Goal: Task Accomplishment & Management: Manage account settings

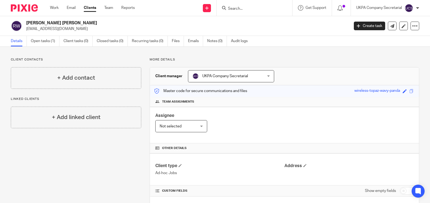
click at [269, 9] on input "Search" at bounding box center [252, 8] width 49 height 5
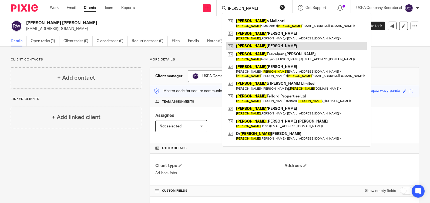
type input "robert"
click at [267, 46] on link at bounding box center [296, 46] width 141 height 8
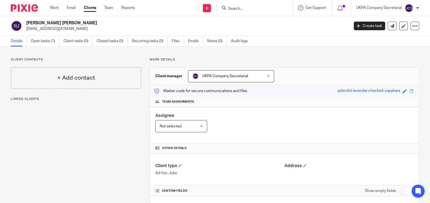
drag, startPoint x: 26, startPoint y: 29, endPoint x: 98, endPoint y: 31, distance: 71.7
click at [98, 31] on div "Robert CY Jones producers@speed-of-light.co.uk" at bounding box center [178, 25] width 335 height 11
copy p "producers@speed-of-light.co.uk"
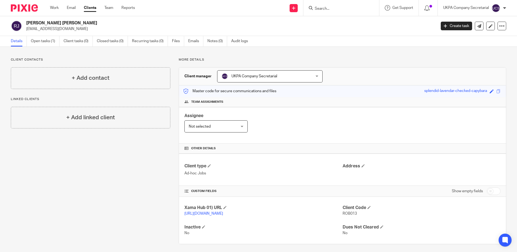
click at [269, 143] on div "Assignee Not selected Not selected Not selected Aarshika Awale Aayush Niraula A…" at bounding box center [342, 125] width 327 height 36
click at [323, 11] on input "Search" at bounding box center [338, 8] width 49 height 5
click at [47, 42] on link "Open tasks (1)" at bounding box center [45, 41] width 29 height 11
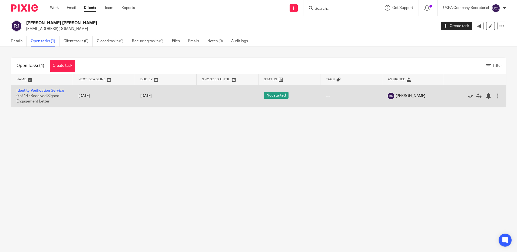
click at [44, 92] on link "Identity Verification Service" at bounding box center [40, 91] width 48 height 4
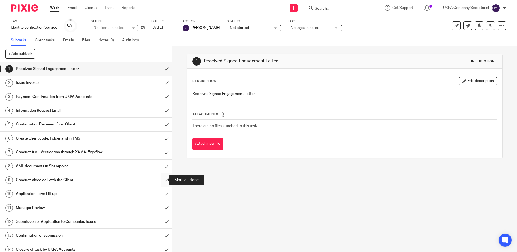
click at [162, 180] on input "submit" at bounding box center [86, 180] width 172 height 14
click at [333, 8] on input "Search" at bounding box center [338, 8] width 49 height 5
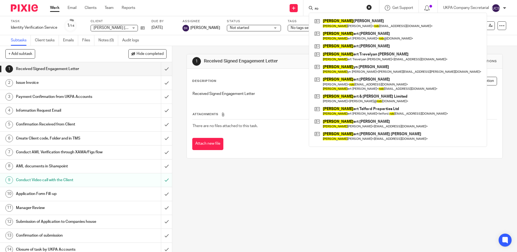
type input "r"
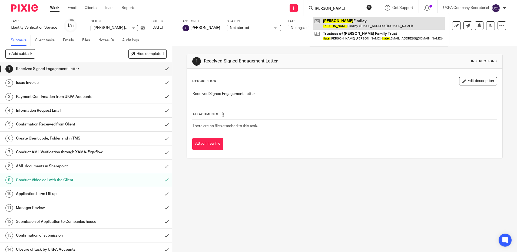
type input "hazel"
click at [344, 24] on link at bounding box center [379, 23] width 132 height 12
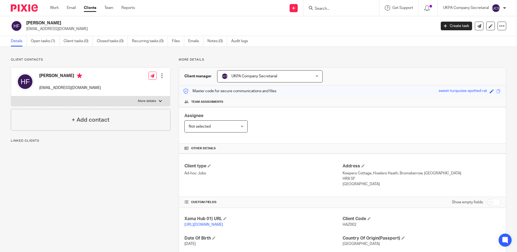
click at [324, 10] on input "Search" at bounding box center [338, 8] width 49 height 5
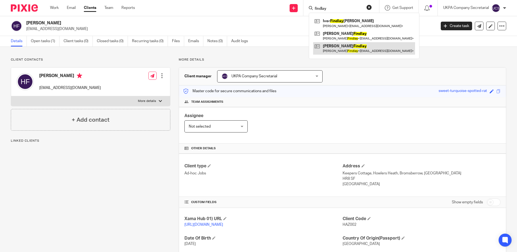
type input "findlay"
click at [339, 46] on link at bounding box center [364, 48] width 102 height 12
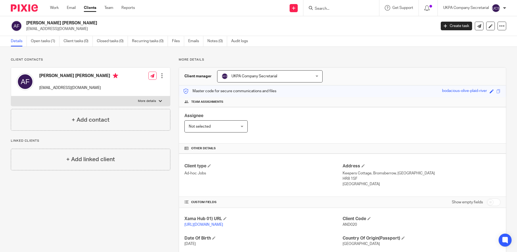
drag, startPoint x: 26, startPoint y: 29, endPoint x: 97, endPoint y: 26, distance: 70.9
click at [97, 26] on div "Andrew Ronald N Findlay growingmetal@aol.com" at bounding box center [222, 25] width 422 height 11
copy p "[EMAIL_ADDRESS][DOMAIN_NAME]"
click at [302, 160] on div "Client type Ad-hoc Jobs Address Keepers Cottage, Bromsberrow, Ledbury HR8 1SF U…" at bounding box center [342, 175] width 327 height 43
drag, startPoint x: 26, startPoint y: 30, endPoint x: 74, endPoint y: 29, distance: 48.1
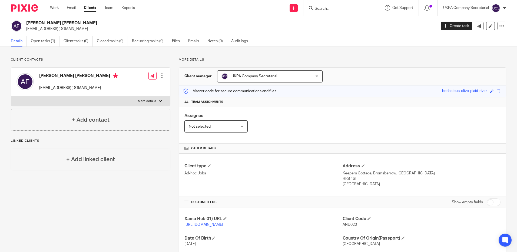
click at [74, 29] on div "Andrew Ronald N Findlay growingmetal@aol.com" at bounding box center [222, 25] width 422 height 11
copy p "[EMAIL_ADDRESS][DOMAIN_NAME]"
drag, startPoint x: 280, startPoint y: 167, endPoint x: 42, endPoint y: 166, distance: 238.1
click at [280, 167] on h4 "Client type" at bounding box center [263, 166] width 158 height 6
click at [332, 8] on input "Search" at bounding box center [338, 8] width 49 height 5
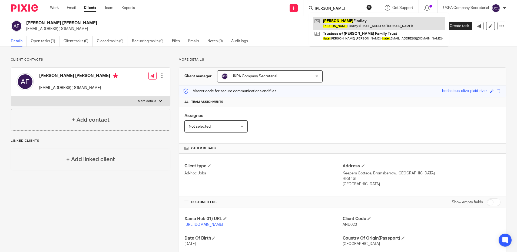
type input "hazel"
click at [359, 24] on link at bounding box center [379, 23] width 132 height 12
click at [359, 20] on link at bounding box center [379, 23] width 132 height 12
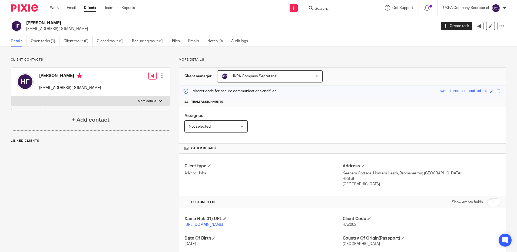
drag, startPoint x: 26, startPoint y: 28, endPoint x: 74, endPoint y: 29, distance: 47.6
click at [74, 29] on p "[EMAIL_ADDRESS][DOMAIN_NAME]" at bounding box center [229, 28] width 406 height 5
copy p "[EMAIL_ADDRESS][DOMAIN_NAME]"
click at [321, 6] on input "Search" at bounding box center [338, 8] width 49 height 5
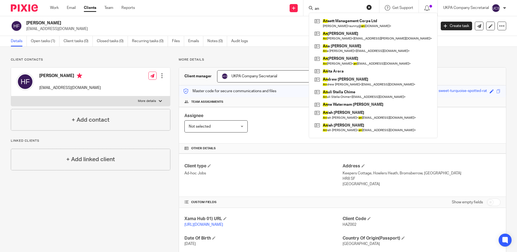
type input "a"
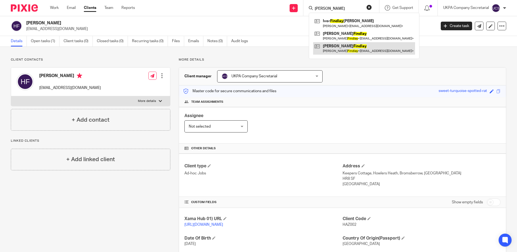
type input "findley"
click at [349, 48] on link at bounding box center [364, 48] width 102 height 12
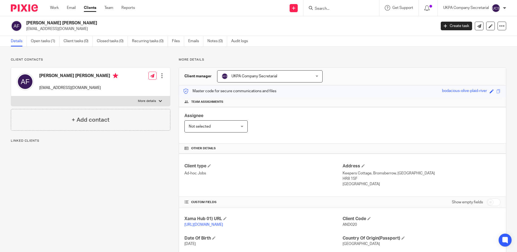
drag, startPoint x: 26, startPoint y: 30, endPoint x: 71, endPoint y: 33, distance: 44.7
click at [71, 33] on div "Andrew Ronald N Findlay growingmetal@aol.com Create task Update from Companies …" at bounding box center [258, 26] width 517 height 20
copy p "growingmetal@aol.com"
click at [357, 58] on p "More details" at bounding box center [342, 60] width 327 height 4
click at [39, 41] on link "Open tasks (1)" at bounding box center [45, 41] width 29 height 11
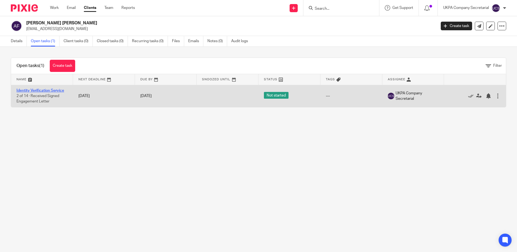
click at [40, 90] on link "Identity Verification Service" at bounding box center [40, 91] width 48 height 4
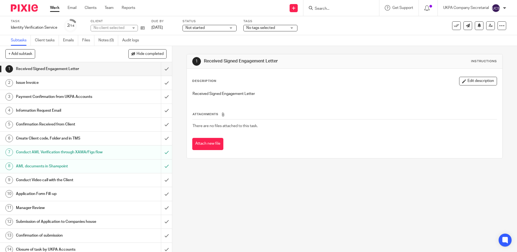
click at [196, 29] on span "Not started" at bounding box center [194, 28] width 19 height 4
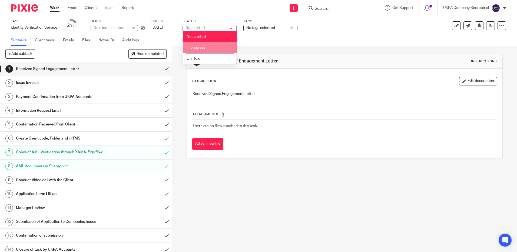
click at [201, 45] on li "In progress" at bounding box center [210, 47] width 54 height 11
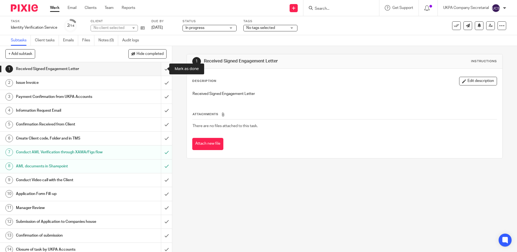
click at [165, 69] on input "submit" at bounding box center [86, 69] width 172 height 14
click at [162, 83] on input "submit" at bounding box center [86, 83] width 172 height 14
click at [163, 96] on input "submit" at bounding box center [86, 97] width 172 height 14
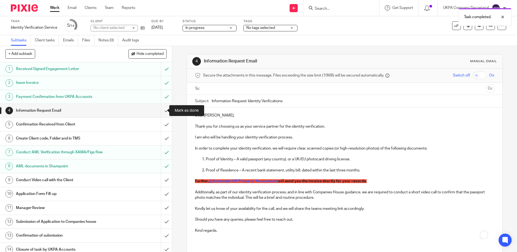
click at [164, 108] on input "submit" at bounding box center [86, 111] width 172 height 14
click at [160, 125] on input "submit" at bounding box center [86, 125] width 172 height 14
click at [160, 139] on input "submit" at bounding box center [86, 139] width 172 height 14
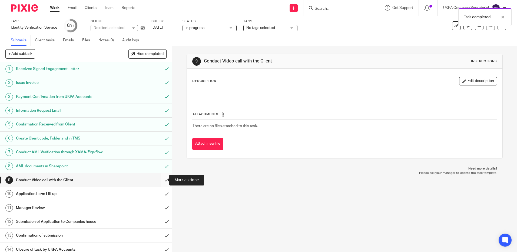
click at [160, 181] on input "submit" at bounding box center [86, 180] width 172 height 14
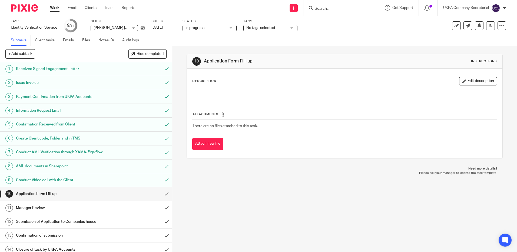
click at [344, 9] on input "Search" at bounding box center [338, 8] width 49 height 5
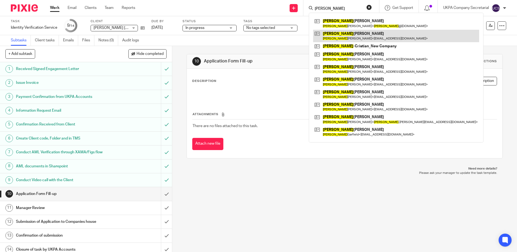
type input "[PERSON_NAME]"
click at [345, 36] on link at bounding box center [396, 36] width 166 height 12
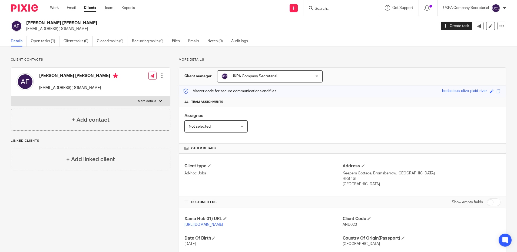
drag, startPoint x: 26, startPoint y: 23, endPoint x: 81, endPoint y: 24, distance: 54.9
click at [81, 24] on h2 "[PERSON_NAME] [PERSON_NAME]" at bounding box center [188, 23] width 325 height 6
copy h2 "[PERSON_NAME] [PERSON_NAME]"
click at [326, 8] on input "Search" at bounding box center [338, 8] width 49 height 5
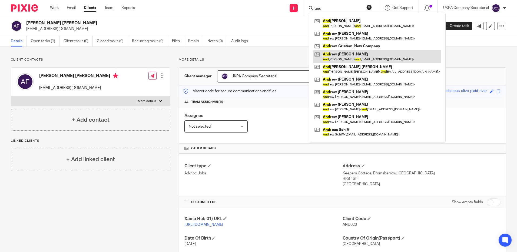
type input "and"
click at [364, 54] on link at bounding box center [377, 56] width 128 height 12
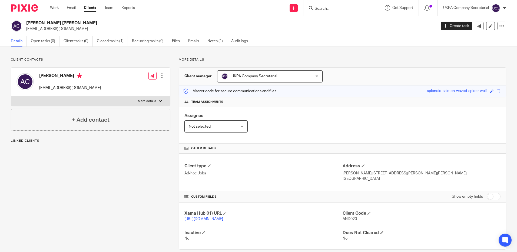
drag, startPoint x: 27, startPoint y: 25, endPoint x: 77, endPoint y: 18, distance: 50.5
click at [77, 18] on div "Andrew Sinclair Clarke andyclarkebox@yahoo.com Create task Update from Companie…" at bounding box center [258, 26] width 517 height 20
copy h2 "[PERSON_NAME] [PERSON_NAME]"
click at [292, 206] on div "Xama Hub 01) URL https://platform.xamatech.com/portal/crm/clients/22f63740-5d7a…" at bounding box center [342, 225] width 327 height 47
click at [275, 118] on div "Assignee Not selected Not selected Not selected Aarshika Awale Aayush Niraula A…" at bounding box center [342, 125] width 327 height 36
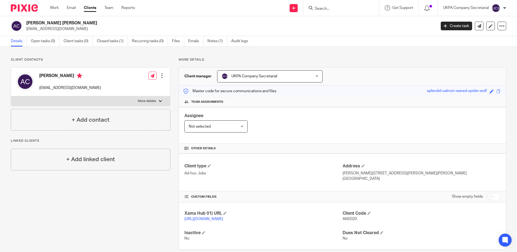
click at [345, 10] on input "Search" at bounding box center [338, 8] width 49 height 5
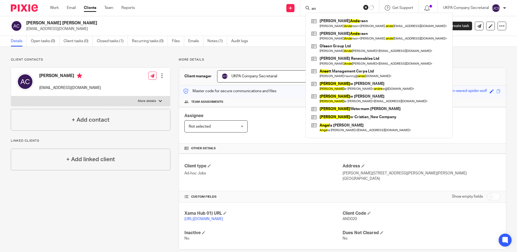
type input "a"
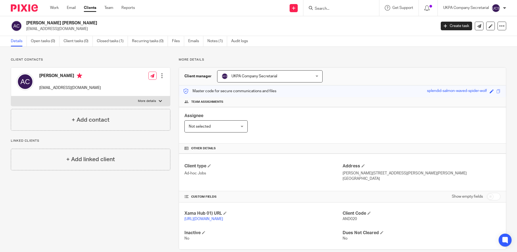
click at [325, 11] on input "Search" at bounding box center [338, 8] width 49 height 5
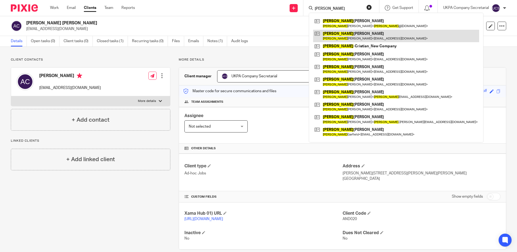
type input "andrew"
click at [344, 36] on link at bounding box center [396, 36] width 166 height 12
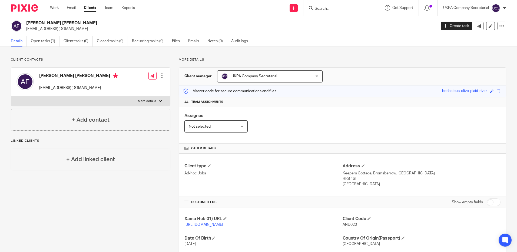
drag, startPoint x: 26, startPoint y: 28, endPoint x: 74, endPoint y: 27, distance: 48.4
click at [74, 27] on div "[PERSON_NAME] [PERSON_NAME] [EMAIL_ADDRESS][DOMAIN_NAME]" at bounding box center [222, 25] width 422 height 11
copy p "[EMAIL_ADDRESS][DOMAIN_NAME]"
drag, startPoint x: 297, startPoint y: 122, endPoint x: 114, endPoint y: 71, distance: 189.9
click at [296, 122] on div "Assignee Not selected Not selected Not selected Aarshika Awale Aayush Niraula A…" at bounding box center [342, 125] width 327 height 36
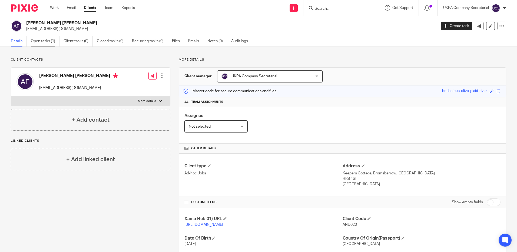
click at [38, 41] on link "Open tasks (1)" at bounding box center [45, 41] width 29 height 11
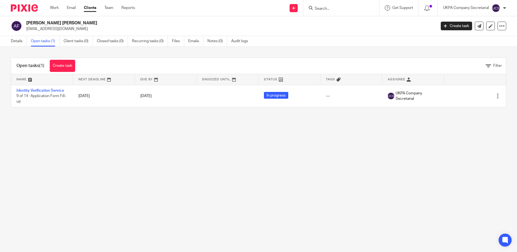
drag, startPoint x: 25, startPoint y: 28, endPoint x: 74, endPoint y: 31, distance: 49.0
click at [74, 31] on div "[PERSON_NAME] [PERSON_NAME] [EMAIL_ADDRESS][DOMAIN_NAME]" at bounding box center [222, 25] width 422 height 11
copy p "[EMAIL_ADDRESS][DOMAIN_NAME]"
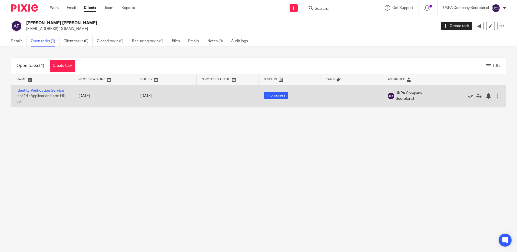
click at [36, 89] on link "Identity Verification Service" at bounding box center [40, 91] width 48 height 4
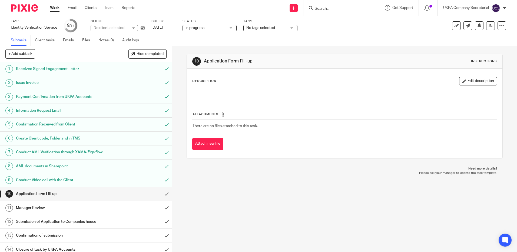
click at [111, 38] on link "Notes (0)" at bounding box center [108, 40] width 20 height 11
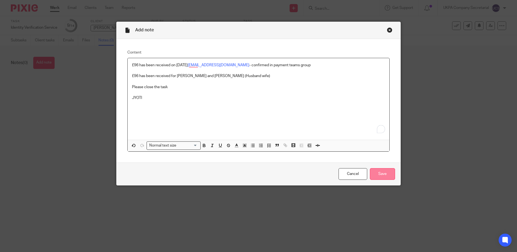
click at [380, 178] on input "Save" at bounding box center [382, 174] width 25 height 12
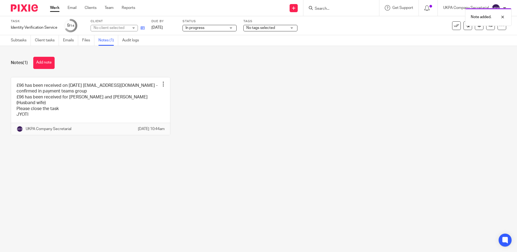
click at [140, 28] on link at bounding box center [141, 27] width 7 height 5
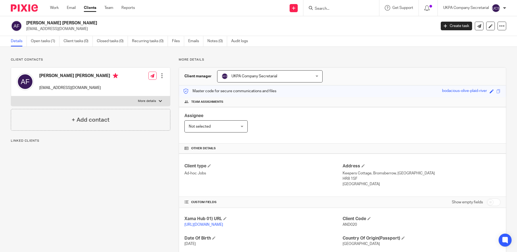
drag, startPoint x: 26, startPoint y: 29, endPoint x: 63, endPoint y: 30, distance: 36.8
click at [63, 30] on div "[PERSON_NAME] [PERSON_NAME] [EMAIL_ADDRESS][DOMAIN_NAME]" at bounding box center [222, 25] width 422 height 11
click at [269, 145] on div "Other details" at bounding box center [342, 149] width 327 height 10
click at [42, 40] on link "Open tasks (1)" at bounding box center [45, 41] width 29 height 11
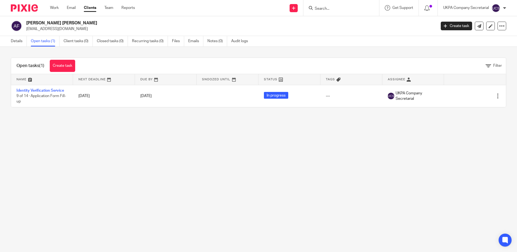
click at [32, 89] on link "Identity Verification Service" at bounding box center [40, 91] width 48 height 4
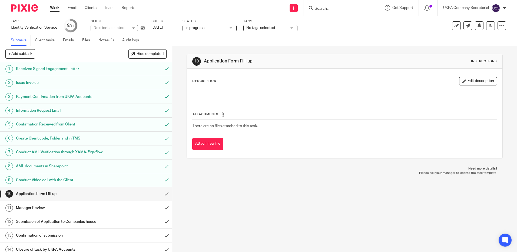
click at [108, 40] on link "Notes (1)" at bounding box center [108, 40] width 20 height 11
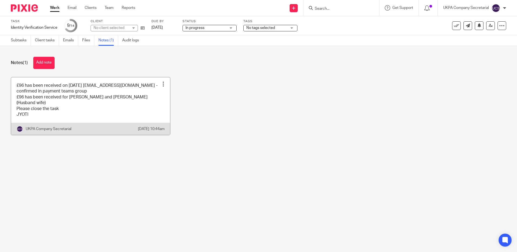
click at [25, 93] on link at bounding box center [90, 106] width 159 height 58
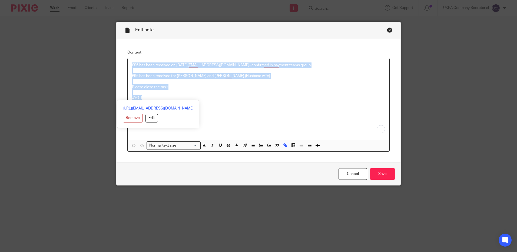
drag, startPoint x: 130, startPoint y: 65, endPoint x: 152, endPoint y: 110, distance: 49.7
click at [152, 110] on div "£96 has been received on [DATE] [EMAIL_ADDRESS][DOMAIN_NAME] - confirmed in pay…" at bounding box center [259, 104] width 262 height 93
copy div "£96 has been received on [DATE] [EMAIL_ADDRESS][DOMAIN_NAME] - confirmed in pay…"
click at [261, 88] on p "Please close the task" at bounding box center [258, 86] width 253 height 5
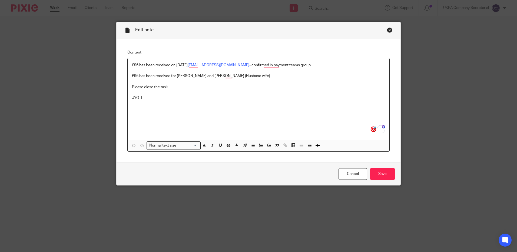
click at [227, 96] on p "JYOTI" at bounding box center [258, 97] width 253 height 5
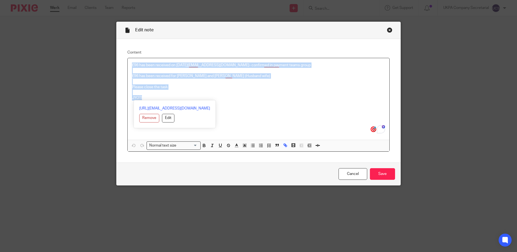
copy div "£96 has been received on [DATE] [EMAIL_ADDRESS][DOMAIN_NAME] - confirmed in pay…"
click at [381, 173] on input "Save" at bounding box center [382, 174] width 25 height 12
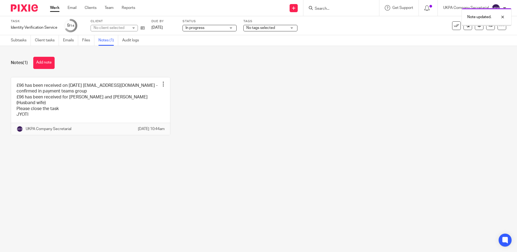
click at [321, 9] on div "Note updated." at bounding box center [384, 15] width 253 height 21
click at [335, 8] on div "Note updated." at bounding box center [384, 15] width 253 height 21
click at [329, 6] on div "Note updated." at bounding box center [384, 15] width 253 height 21
click at [329, 11] on div "Note updated." at bounding box center [384, 15] width 253 height 21
click at [330, 11] on input "Search" at bounding box center [338, 8] width 49 height 5
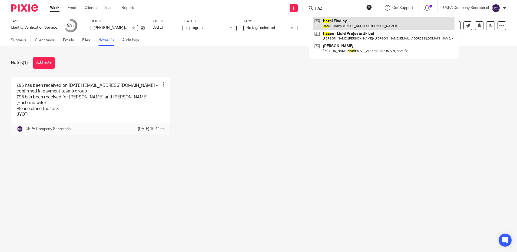
type input "HAZ"
click at [352, 22] on link at bounding box center [383, 23] width 141 height 12
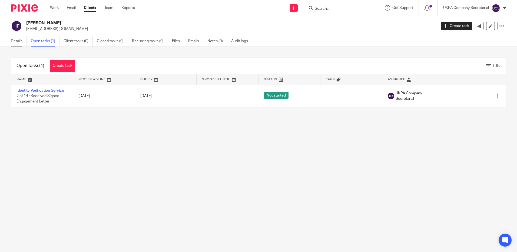
click at [17, 42] on link "Details" at bounding box center [19, 41] width 16 height 11
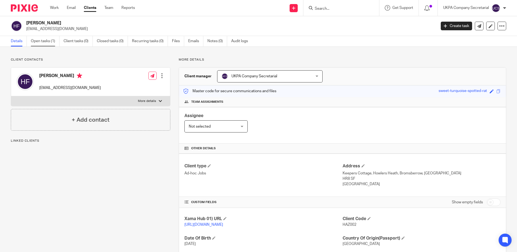
click at [42, 43] on link "Open tasks (1)" at bounding box center [45, 41] width 29 height 11
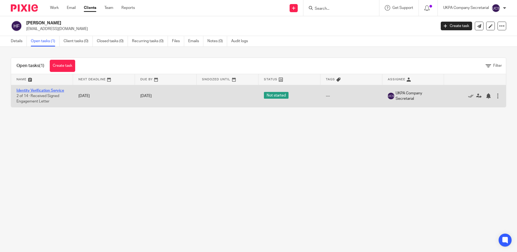
click at [32, 90] on link "Identity Verification Service" at bounding box center [40, 91] width 48 height 4
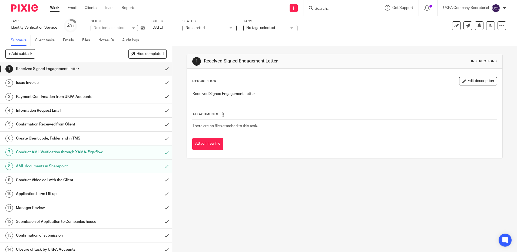
click at [233, 28] on div "Not started Not started" at bounding box center [209, 28] width 54 height 6
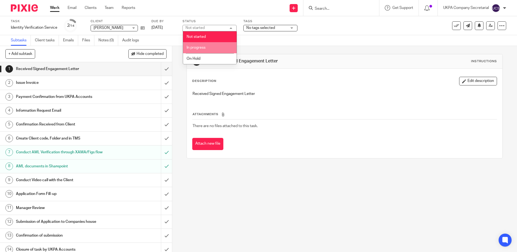
click at [216, 47] on li "In progress" at bounding box center [210, 47] width 54 height 11
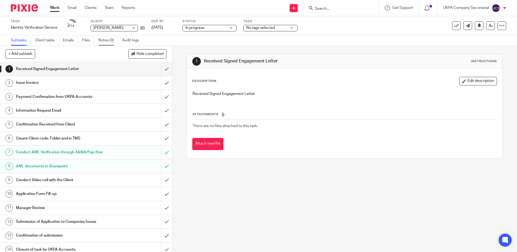
click at [109, 39] on link "Notes (0)" at bounding box center [108, 40] width 20 height 11
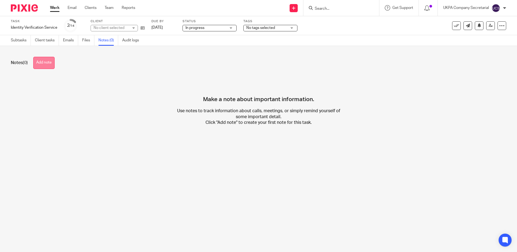
click at [46, 63] on button "Add note" at bounding box center [43, 63] width 21 height 12
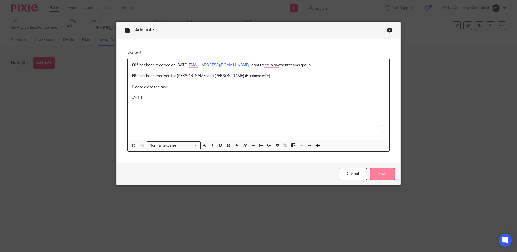
click at [384, 174] on input "Save" at bounding box center [382, 174] width 25 height 12
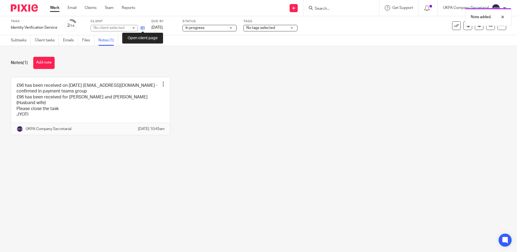
click at [141, 28] on icon at bounding box center [143, 28] width 4 height 4
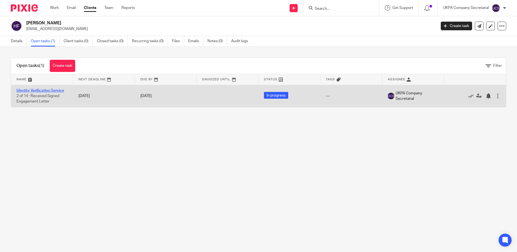
click at [36, 89] on link "Identity Verification Service" at bounding box center [40, 91] width 48 height 4
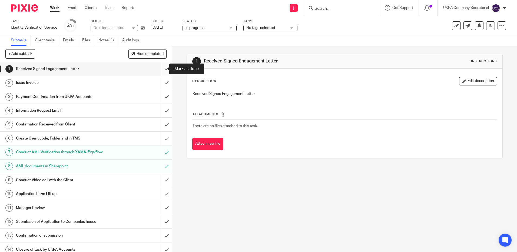
click at [162, 69] on input "submit" at bounding box center [86, 69] width 172 height 14
click at [161, 79] on input "submit" at bounding box center [86, 83] width 172 height 14
click at [160, 95] on input "submit" at bounding box center [86, 97] width 172 height 14
click at [162, 112] on input "submit" at bounding box center [86, 111] width 172 height 14
click at [161, 127] on input "submit" at bounding box center [86, 125] width 172 height 14
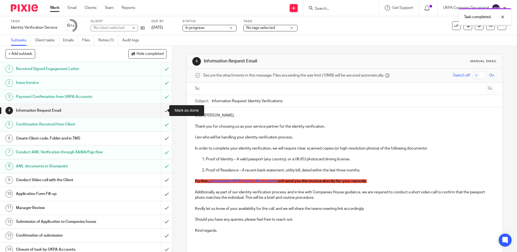
click at [161, 111] on input "submit" at bounding box center [86, 111] width 172 height 14
click at [162, 138] on input "submit" at bounding box center [86, 139] width 172 height 14
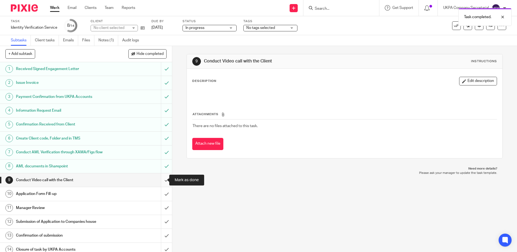
click at [160, 180] on input "submit" at bounding box center [86, 180] width 172 height 14
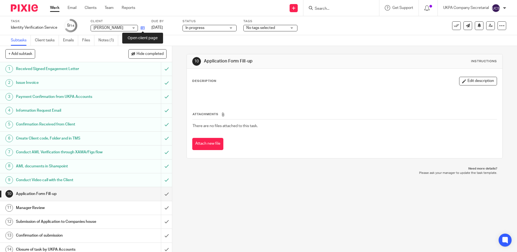
click at [143, 30] on icon at bounding box center [143, 28] width 4 height 4
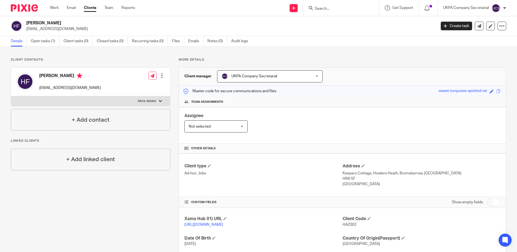
drag, startPoint x: 26, startPoint y: 23, endPoint x: 59, endPoint y: 22, distance: 32.4
click at [59, 22] on h2 "Hazel Findlay" at bounding box center [188, 23] width 325 height 6
copy h2 "Hazel Findlay"
drag, startPoint x: 340, startPoint y: 218, endPoint x: 358, endPoint y: 226, distance: 19.9
click at [358, 226] on div "Client Code HAZ002" at bounding box center [421, 221] width 158 height 11
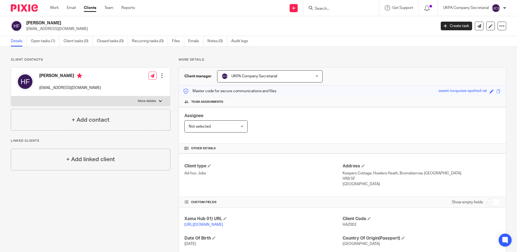
copy div "Client Code HAZ002"
click at [300, 190] on div "Client type Ad-hoc Jobs Address Keepers Cottage, Howlers Heath, Bromsberrow, Le…" at bounding box center [342, 175] width 327 height 43
click at [325, 10] on input "Search" at bounding box center [338, 8] width 49 height 5
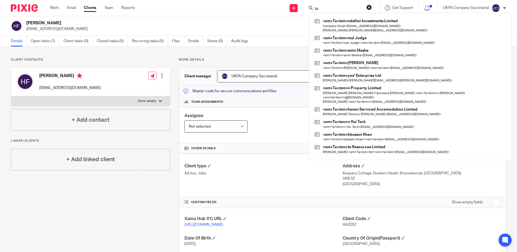
type input "t"
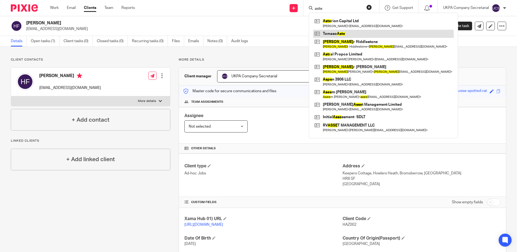
type input "aste"
click at [342, 35] on link at bounding box center [383, 34] width 141 height 8
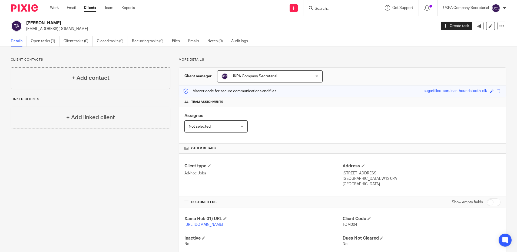
drag, startPoint x: 26, startPoint y: 28, endPoint x: 77, endPoint y: 27, distance: 51.1
click at [77, 27] on div "[PERSON_NAME] [EMAIL_ADDRESS][DOMAIN_NAME]" at bounding box center [222, 25] width 422 height 11
copy p "tomaso.aste@gmail.com"
click at [269, 180] on div "Client type Ad-hoc Jobs" at bounding box center [263, 175] width 158 height 24
click at [349, 11] on input "Search" at bounding box center [338, 8] width 49 height 5
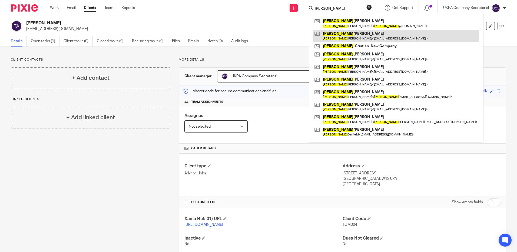
type input "andrew"
click at [357, 34] on link at bounding box center [396, 36] width 166 height 12
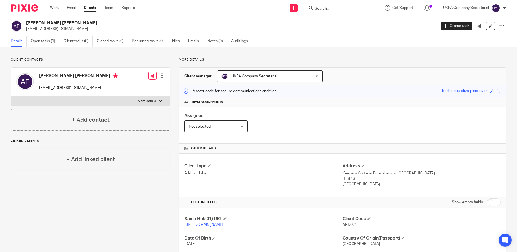
click at [338, 8] on input "Search" at bounding box center [338, 8] width 49 height 5
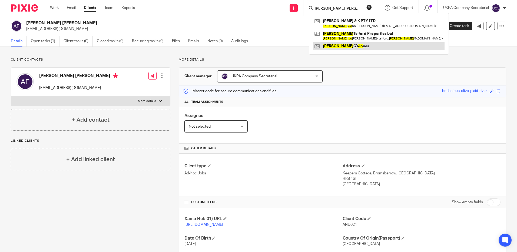
type input "[PERSON_NAME] [PERSON_NAME]"
click at [342, 45] on link at bounding box center [378, 46] width 131 height 8
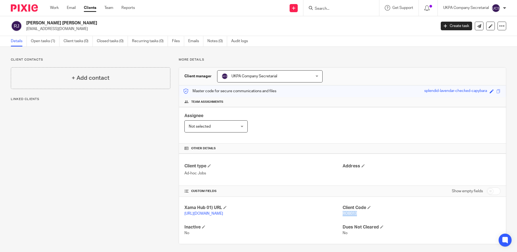
drag, startPoint x: 340, startPoint y: 213, endPoint x: 364, endPoint y: 216, distance: 23.4
click at [364, 216] on p "ROB013" at bounding box center [421, 213] width 158 height 5
copy span "ROB013"
click at [326, 9] on input "Search" at bounding box center [338, 8] width 49 height 5
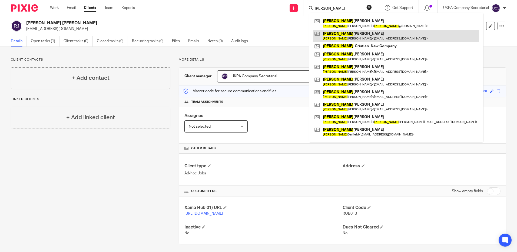
type input "andrew"
click at [338, 35] on link at bounding box center [396, 36] width 166 height 12
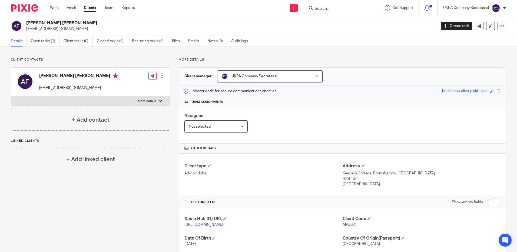
click at [253, 184] on div "Client type Ad-hoc Jobs" at bounding box center [263, 175] width 158 height 24
drag, startPoint x: 27, startPoint y: 23, endPoint x: 80, endPoint y: 22, distance: 52.7
click at [80, 22] on h2 "Andrew Ronald N Findlay" at bounding box center [188, 23] width 325 height 6
copy h2 "Andrew Ronald N Findlay"
drag, startPoint x: 341, startPoint y: 224, endPoint x: 365, endPoint y: 225, distance: 24.9
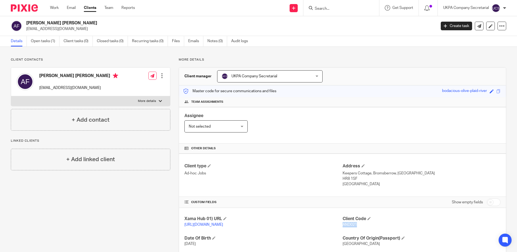
click at [365, 225] on p "AND021" at bounding box center [421, 224] width 158 height 5
copy span "AND021"
click at [268, 176] on p "Ad-hoc Jobs" at bounding box center [263, 173] width 158 height 5
click at [316, 6] on input "Search" at bounding box center [338, 8] width 49 height 5
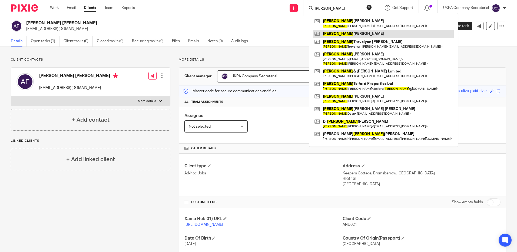
type input "robert"
click at [339, 34] on link at bounding box center [383, 34] width 141 height 8
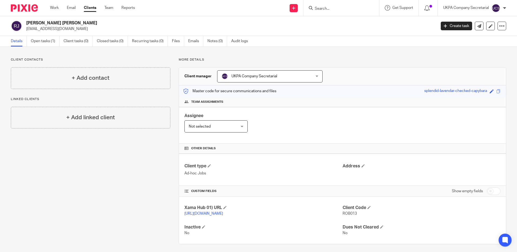
click at [344, 10] on input "Search" at bounding box center [338, 8] width 49 height 5
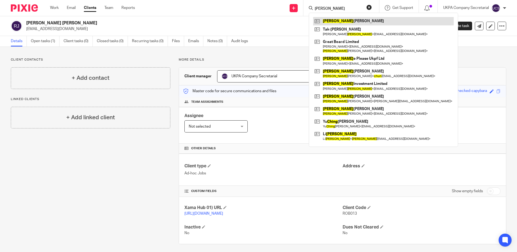
type input "chung"
click at [366, 20] on link at bounding box center [383, 21] width 141 height 8
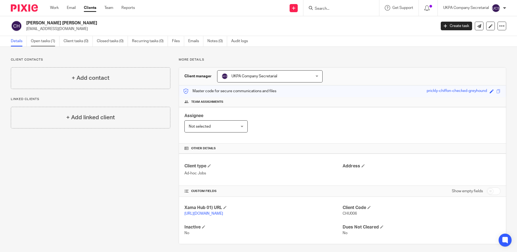
click at [49, 37] on link "Open tasks (1)" at bounding box center [45, 41] width 29 height 11
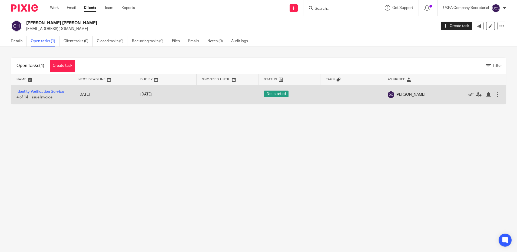
click at [28, 91] on link "Identity Verification Service" at bounding box center [40, 92] width 48 height 4
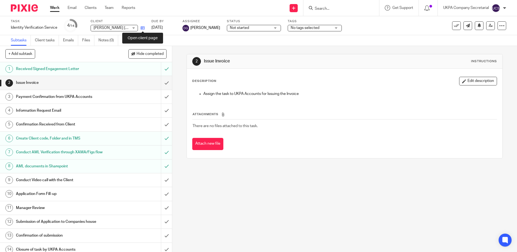
click at [142, 28] on icon at bounding box center [143, 28] width 4 height 4
click at [315, 6] on input "Search" at bounding box center [338, 8] width 49 height 5
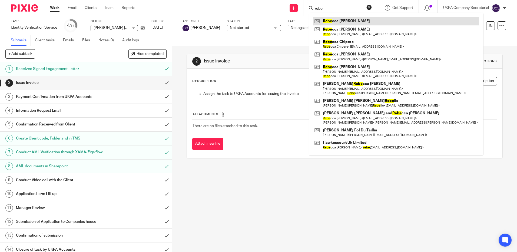
type input "rebe"
click at [349, 19] on link at bounding box center [396, 21] width 166 height 8
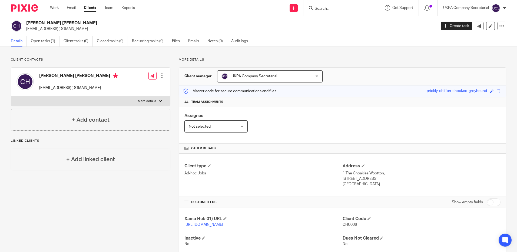
click at [322, 8] on input "Search" at bounding box center [338, 8] width 49 height 5
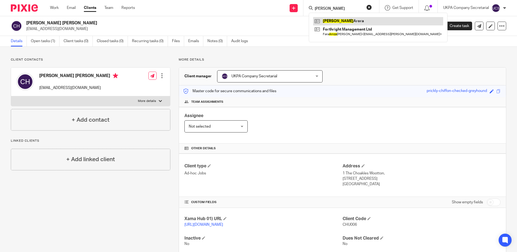
type input "[PERSON_NAME]"
click at [353, 22] on link at bounding box center [378, 21] width 130 height 8
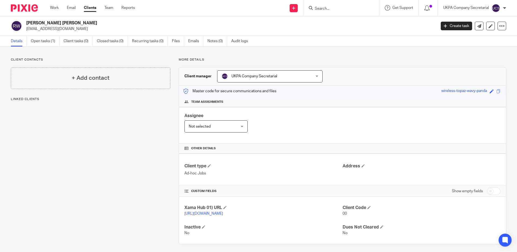
drag, startPoint x: 26, startPoint y: 29, endPoint x: 81, endPoint y: 29, distance: 55.1
click at [81, 29] on p "[EMAIL_ADDRESS][DOMAIN_NAME]" at bounding box center [229, 28] width 406 height 5
copy p "[EMAIL_ADDRESS][DOMAIN_NAME]"
click at [263, 178] on div "Client type Ad-hoc Jobs Address" at bounding box center [342, 170] width 327 height 32
drag, startPoint x: 25, startPoint y: 29, endPoint x: 78, endPoint y: 29, distance: 52.4
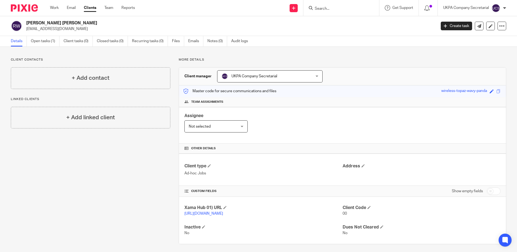
click at [78, 29] on div "[PERSON_NAME] [PERSON_NAME] [EMAIL_ADDRESS][DOMAIN_NAME]" at bounding box center [222, 25] width 422 height 11
copy p "[EMAIL_ADDRESS][DOMAIN_NAME]"
click at [330, 10] on input "a" at bounding box center [338, 8] width 49 height 5
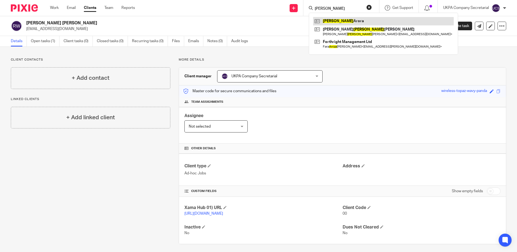
type input "anita"
click at [352, 21] on link at bounding box center [383, 21] width 141 height 8
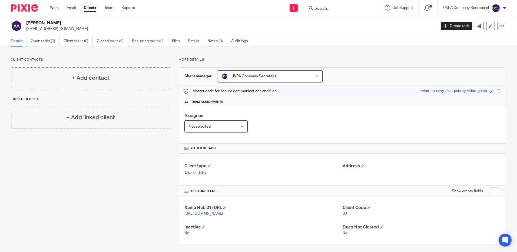
drag, startPoint x: 26, startPoint y: 28, endPoint x: 77, endPoint y: 28, distance: 50.8
click at [77, 28] on div "[PERSON_NAME] [EMAIL_ADDRESS][DOMAIN_NAME]" at bounding box center [222, 25] width 422 height 11
copy p "[EMAIL_ADDRESS][DOMAIN_NAME]"
drag, startPoint x: 324, startPoint y: 121, endPoint x: 253, endPoint y: 27, distance: 117.4
click at [324, 121] on div "Assignee Not selected Not selected Not selected [PERSON_NAME] [PERSON_NAME] [PE…" at bounding box center [342, 125] width 327 height 36
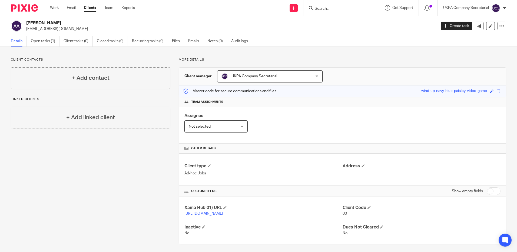
click at [323, 8] on input "Search" at bounding box center [338, 8] width 49 height 5
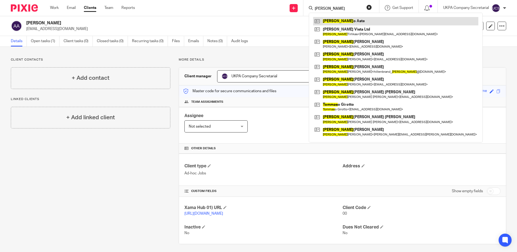
type input "tomas"
click at [333, 18] on link at bounding box center [395, 21] width 165 height 8
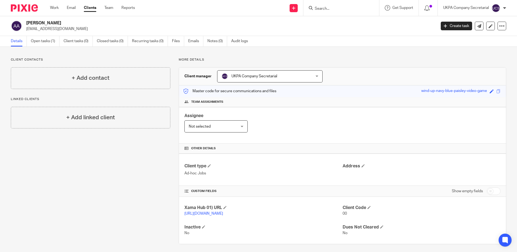
drag, startPoint x: 25, startPoint y: 29, endPoint x: 72, endPoint y: 28, distance: 46.8
click at [72, 28] on div "Anita Arora dranita_35@yahoo.co.uk" at bounding box center [222, 25] width 422 height 11
copy p "dranita_35@yahoo.co.uk"
drag, startPoint x: 299, startPoint y: 176, endPoint x: 359, endPoint y: 170, distance: 60.3
click at [299, 176] on div "Client type Ad-hoc Jobs Address" at bounding box center [342, 170] width 327 height 32
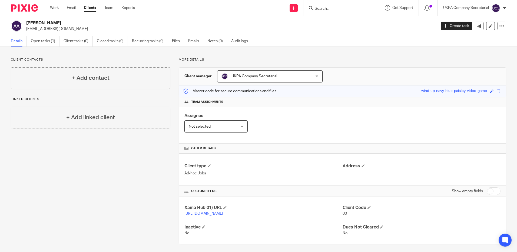
drag, startPoint x: 26, startPoint y: 30, endPoint x: 75, endPoint y: 32, distance: 48.7
click at [75, 32] on div "Anita Arora dranita_35@yahoo.co.uk Create task Update from Companies House Expo…" at bounding box center [258, 26] width 517 height 20
copy p "dranita_35@yahoo.co.uk"
drag, startPoint x: 273, startPoint y: 138, endPoint x: 475, endPoint y: 144, distance: 202.0
click at [274, 138] on div "Assignee Not selected Not selected Not selected Aarshika Awale Aayush Niraula A…" at bounding box center [342, 125] width 327 height 36
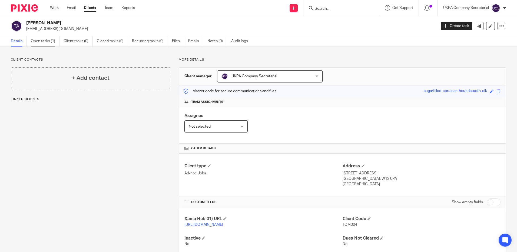
click at [35, 41] on link "Open tasks (1)" at bounding box center [45, 41] width 29 height 11
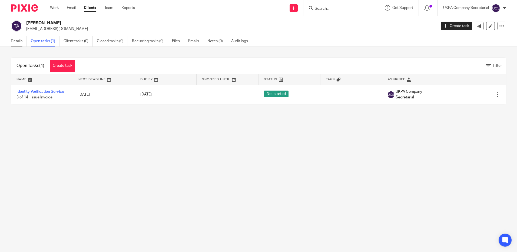
click at [15, 41] on link "Details" at bounding box center [19, 41] width 16 height 11
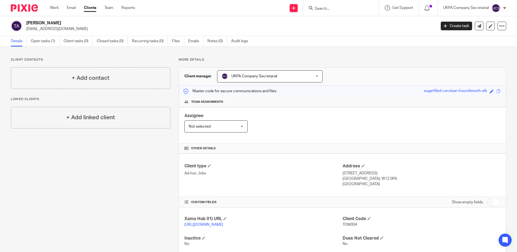
click at [319, 9] on input "Search" at bounding box center [338, 8] width 49 height 5
type input "rose og"
click at [369, 6] on button "reset" at bounding box center [368, 7] width 5 height 5
click at [45, 41] on link "Open tasks (1)" at bounding box center [45, 41] width 29 height 11
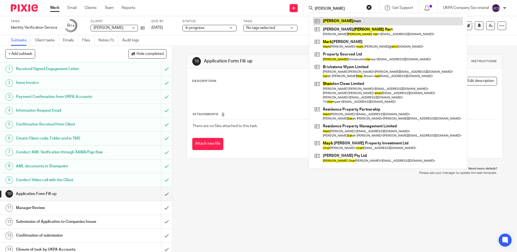
type input "mary shar"
click at [323, 18] on link at bounding box center [388, 21] width 150 height 8
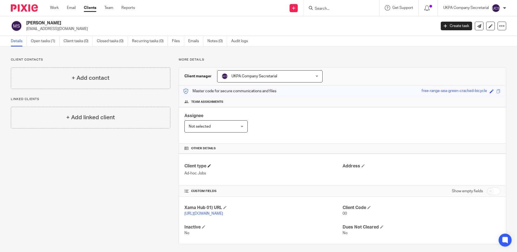
click at [303, 164] on h4 "Client type" at bounding box center [263, 166] width 158 height 6
drag, startPoint x: 28, startPoint y: 29, endPoint x: 88, endPoint y: 33, distance: 60.1
click at [88, 33] on div "Mary Sharman marysharman@hotmail.co.uk Create task Update from Companies House …" at bounding box center [258, 26] width 517 height 20
copy p "marysharman@hotmail.co.uk"
click at [295, 192] on h4 "CUSTOM FIELDS" at bounding box center [263, 191] width 158 height 4
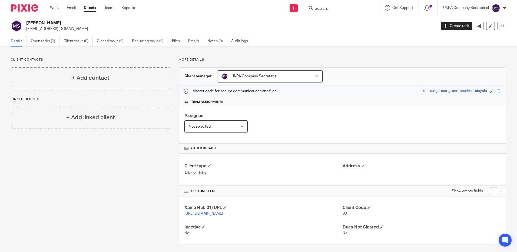
click at [309, 187] on div "CUSTOM FIELDS Show empty fields" at bounding box center [342, 191] width 316 height 11
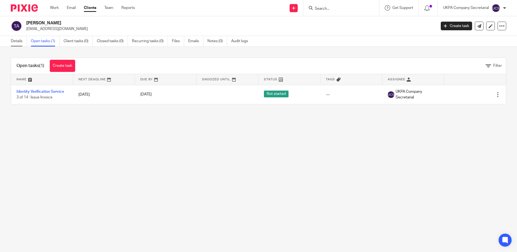
click at [16, 41] on link "Details" at bounding box center [19, 41] width 16 height 11
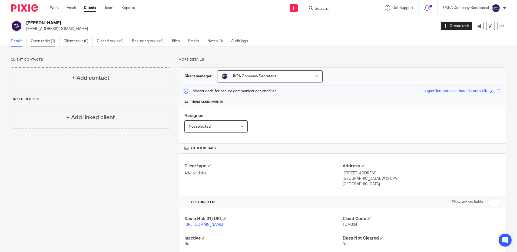
click at [41, 41] on link "Open tasks (1)" at bounding box center [45, 41] width 29 height 11
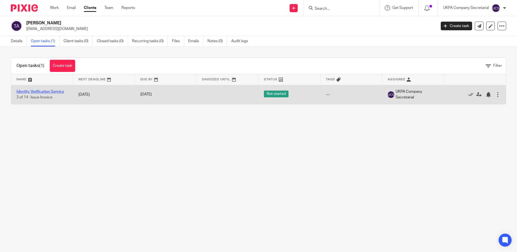
click at [35, 92] on link "Identity Verification Service" at bounding box center [40, 92] width 48 height 4
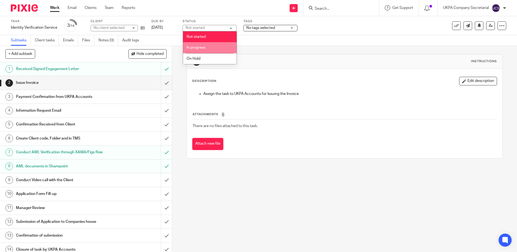
click at [198, 46] on span "In progress" at bounding box center [195, 48] width 19 height 4
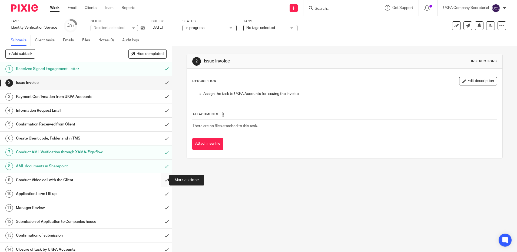
click at [162, 180] on input "submit" at bounding box center [86, 180] width 172 height 14
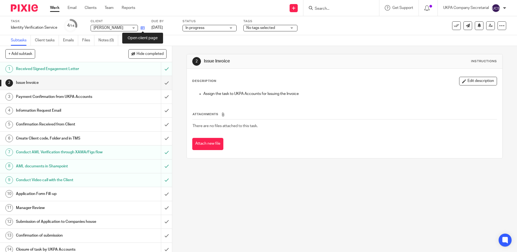
click at [144, 26] on icon at bounding box center [143, 28] width 4 height 4
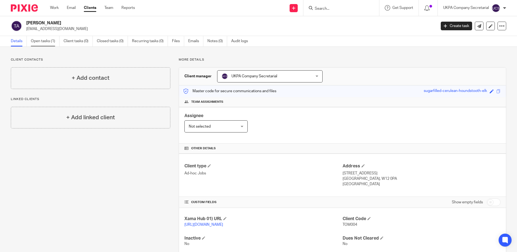
click at [44, 42] on link "Open tasks (1)" at bounding box center [45, 41] width 29 height 11
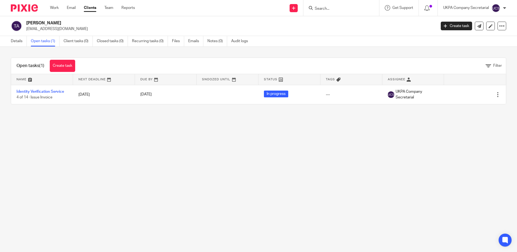
click at [41, 90] on link "Identity Verification Service" at bounding box center [40, 92] width 48 height 4
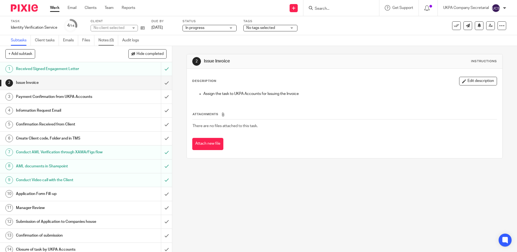
click at [108, 41] on link "Notes (0)" at bounding box center [108, 40] width 20 height 11
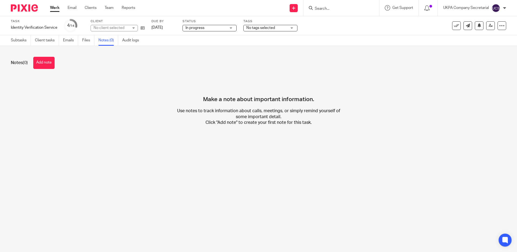
click at [48, 62] on button "Add note" at bounding box center [43, 63] width 21 height 12
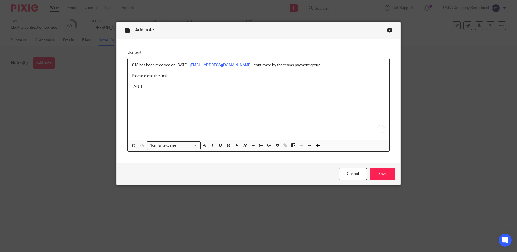
click at [301, 66] on p "£48 has been received on 9 Oct 2025 - t.aste@ucl.ac.uk - confirmed by the teams…" at bounding box center [258, 64] width 253 height 5
click at [374, 172] on input "Save" at bounding box center [382, 174] width 25 height 12
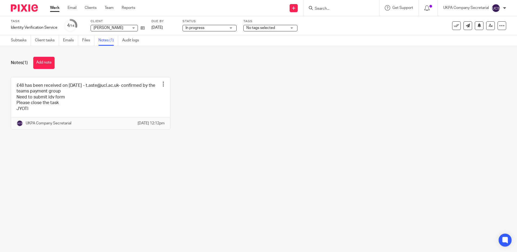
click at [212, 164] on main "Task Identity Verification Service Save Identity Verification Service 4 /14 Cli…" at bounding box center [258, 126] width 517 height 252
click at [224, 131] on div "£48 has been received on 9 Oct 2025 - t.aste@ucl.ac.uk- confirmed by the teams …" at bounding box center [254, 107] width 504 height 61
click at [316, 7] on input "Search" at bounding box center [338, 8] width 49 height 5
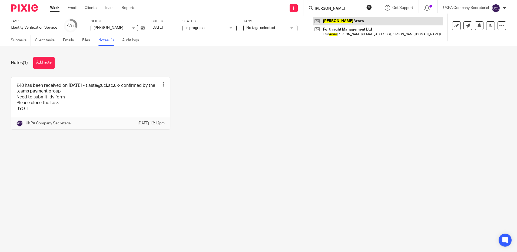
type input "anita"
click at [344, 18] on link at bounding box center [378, 21] width 130 height 8
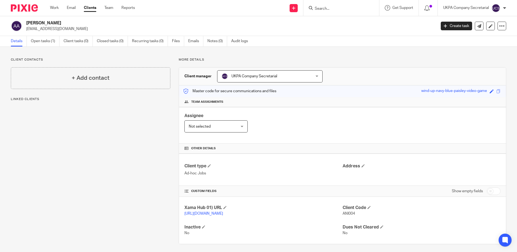
drag, startPoint x: 26, startPoint y: 29, endPoint x: 74, endPoint y: 31, distance: 48.7
click at [74, 31] on div "[PERSON_NAME] [EMAIL_ADDRESS][DOMAIN_NAME]" at bounding box center [222, 25] width 422 height 11
copy p "[EMAIL_ADDRESS][DOMAIN_NAME]"
drag, startPoint x: 263, startPoint y: 119, endPoint x: 46, endPoint y: 118, distance: 216.5
click at [264, 119] on div "Assignee Not selected Not selected Not selected [PERSON_NAME] [PERSON_NAME] [PE…" at bounding box center [342, 125] width 327 height 36
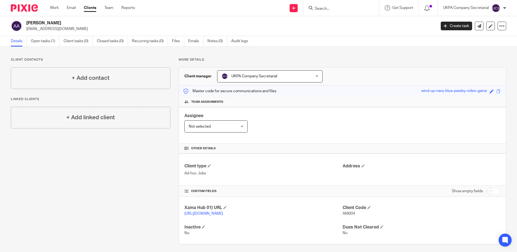
click at [328, 10] on input "Search" at bounding box center [338, 8] width 49 height 5
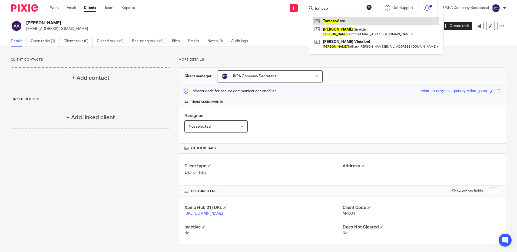
type input "tomaso"
click at [335, 19] on link at bounding box center [376, 21] width 126 height 8
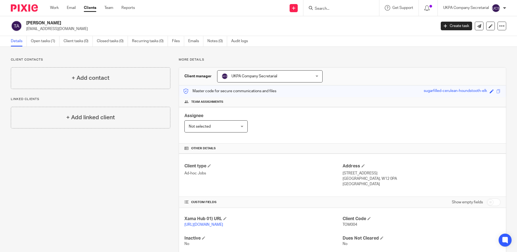
click at [320, 6] on form at bounding box center [343, 8] width 58 height 7
click at [319, 8] on input "Search" at bounding box center [338, 8] width 49 height 5
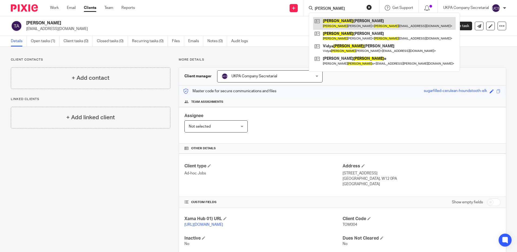
type input "yatin"
click at [331, 22] on link at bounding box center [384, 23] width 142 height 12
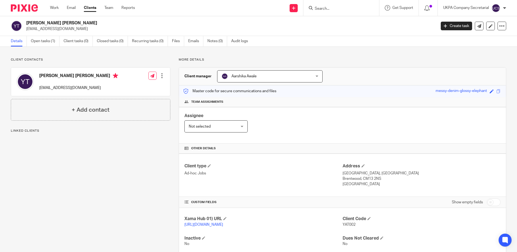
drag, startPoint x: 25, startPoint y: 30, endPoint x: 73, endPoint y: 31, distance: 47.3
click at [73, 31] on div "[PERSON_NAME] [PERSON_NAME] [EMAIL_ADDRESS][DOMAIN_NAME]" at bounding box center [222, 25] width 422 height 11
drag, startPoint x: 285, startPoint y: 143, endPoint x: 289, endPoint y: 144, distance: 4.3
click at [286, 144] on div "Client manager Aarshika Awale Aarshika Awale Aarshika Awale Aayush Niraula Aayu…" at bounding box center [342, 161] width 327 height 188
click at [330, 9] on input "Search" at bounding box center [338, 8] width 49 height 5
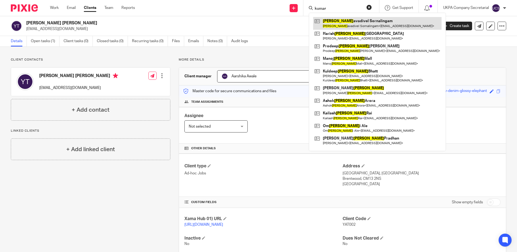
type input "kumar"
click at [343, 24] on link at bounding box center [377, 23] width 128 height 12
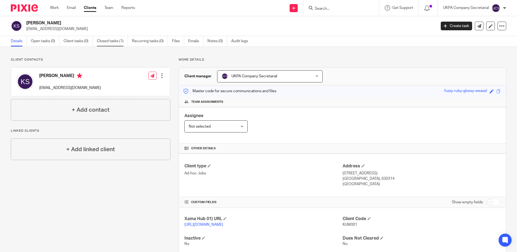
click at [109, 41] on link "Closed tasks (1)" at bounding box center [112, 41] width 31 height 11
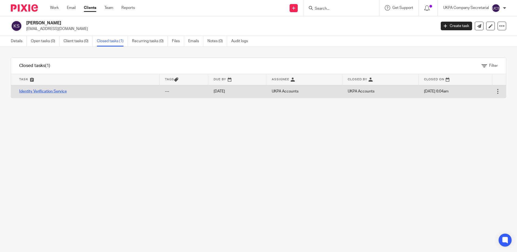
click at [50, 91] on link "Identity Verification Service" at bounding box center [43, 91] width 48 height 4
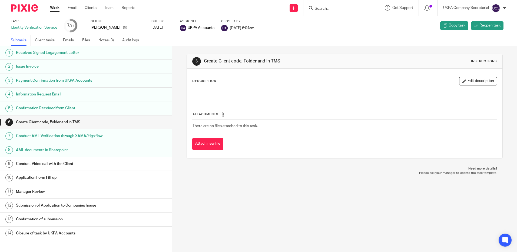
click at [126, 164] on div "Conduct Video call with the Client" at bounding box center [91, 164] width 151 height 8
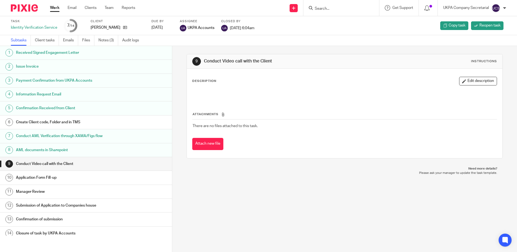
click at [141, 164] on div "Conduct Video call with the Client" at bounding box center [91, 164] width 151 height 8
click at [108, 38] on link "Notes (3)" at bounding box center [108, 40] width 20 height 11
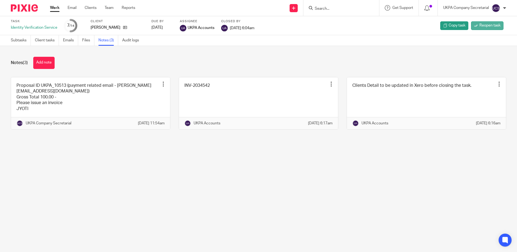
click at [482, 25] on span "Reopen task" at bounding box center [489, 25] width 21 height 5
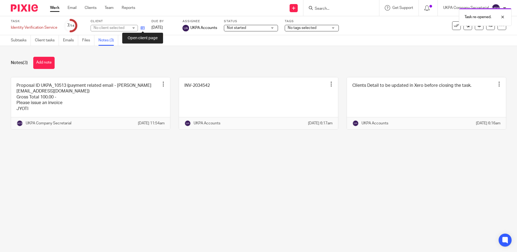
click at [144, 29] on icon at bounding box center [143, 28] width 4 height 4
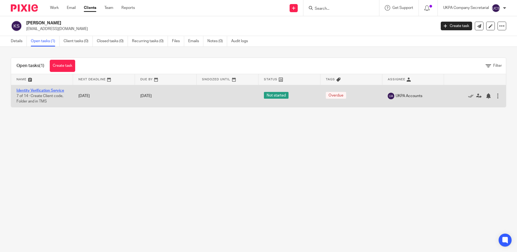
click at [36, 89] on link "Identity Verification Service" at bounding box center [40, 91] width 48 height 4
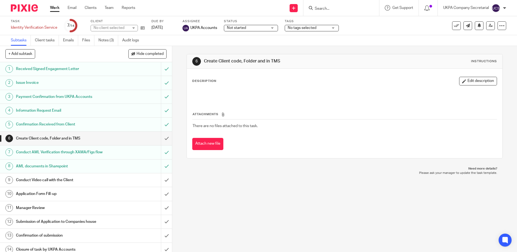
click at [236, 30] on span "Not started" at bounding box center [247, 28] width 41 height 6
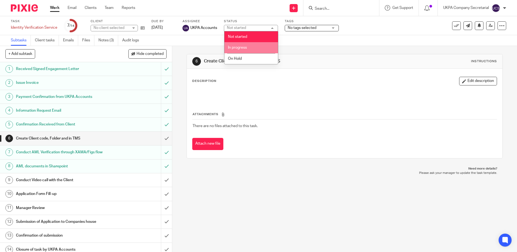
drag, startPoint x: 236, startPoint y: 47, endPoint x: 94, endPoint y: 147, distance: 174.3
click at [236, 47] on span "In progress" at bounding box center [237, 48] width 19 height 4
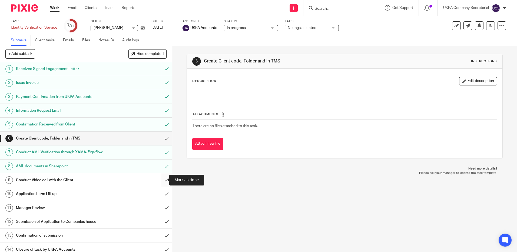
click at [161, 179] on input "submit" at bounding box center [86, 180] width 172 height 14
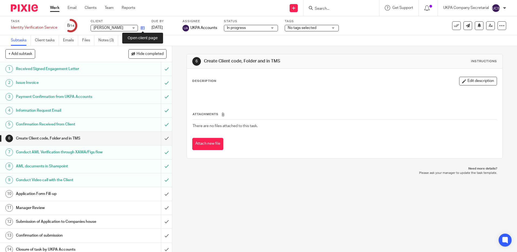
click at [143, 28] on icon at bounding box center [143, 28] width 4 height 4
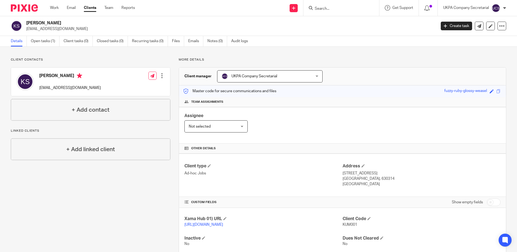
drag, startPoint x: 26, startPoint y: 30, endPoint x: 78, endPoint y: 34, distance: 52.6
click at [78, 34] on div "[PERSON_NAME] [EMAIL_ADDRESS][DOMAIN_NAME] Create task Update from Companies Ho…" at bounding box center [258, 26] width 517 height 20
copy p "[EMAIL_ADDRESS][DOMAIN_NAME]"
drag, startPoint x: 305, startPoint y: 185, endPoint x: 229, endPoint y: 126, distance: 96.2
click at [302, 184] on div "Client type Ad-hoc Jobs" at bounding box center [263, 175] width 158 height 24
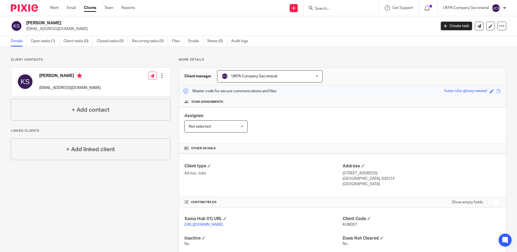
drag, startPoint x: 27, startPoint y: 23, endPoint x: 88, endPoint y: 22, distance: 61.6
click at [88, 22] on h2 "[PERSON_NAME]" at bounding box center [188, 23] width 325 height 6
copy h2 "[PERSON_NAME]"
click at [40, 42] on link "Open tasks (1)" at bounding box center [45, 41] width 29 height 11
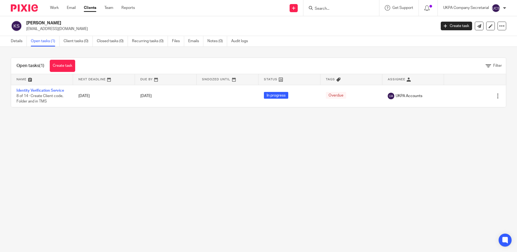
click at [45, 90] on link "Identity Verification Service" at bounding box center [40, 91] width 48 height 4
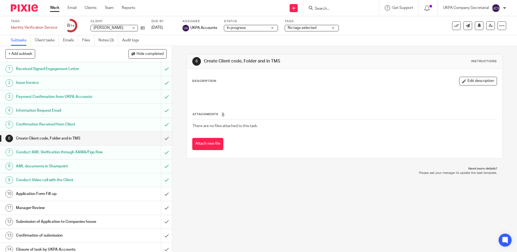
click at [348, 9] on input "Search" at bounding box center [338, 8] width 49 height 5
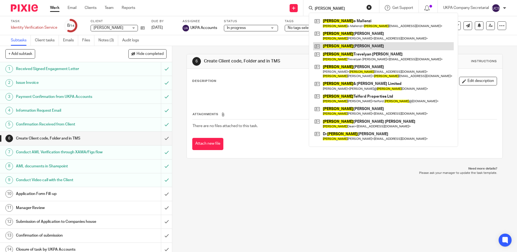
type input "robert"
click at [340, 46] on link at bounding box center [383, 46] width 141 height 8
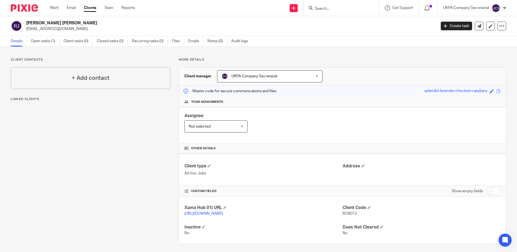
click at [324, 11] on input "Search" at bounding box center [338, 8] width 49 height 5
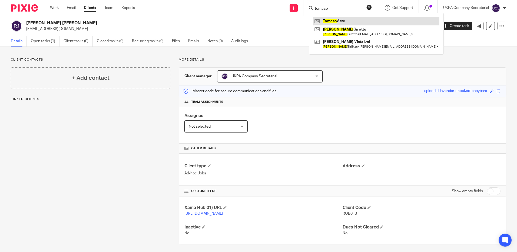
type input "tomaso"
click at [336, 18] on link at bounding box center [376, 21] width 126 height 8
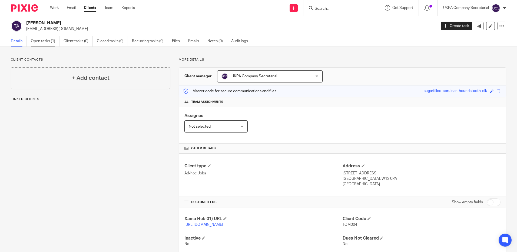
click at [41, 43] on link "Open tasks (1)" at bounding box center [45, 41] width 29 height 11
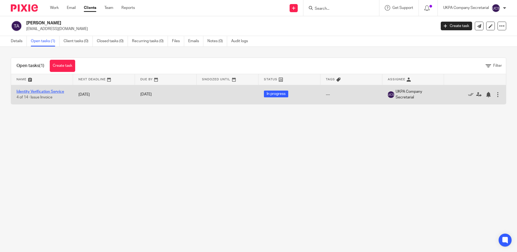
click at [52, 93] on link "Identity Verification Service" at bounding box center [40, 92] width 48 height 4
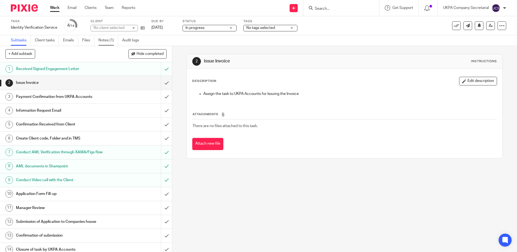
click at [104, 40] on link "Notes (1)" at bounding box center [108, 40] width 20 height 11
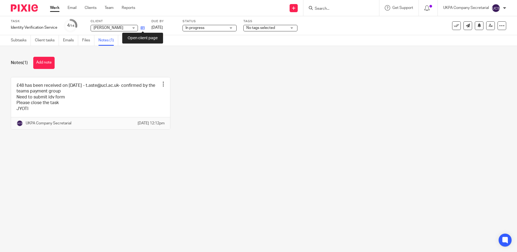
click at [144, 28] on icon at bounding box center [143, 28] width 4 height 4
click at [325, 10] on input "Search" at bounding box center [338, 8] width 49 height 5
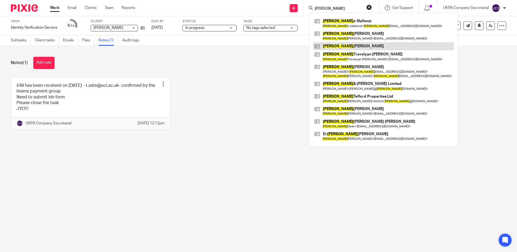
type input "robert"
click at [343, 44] on link at bounding box center [383, 46] width 141 height 8
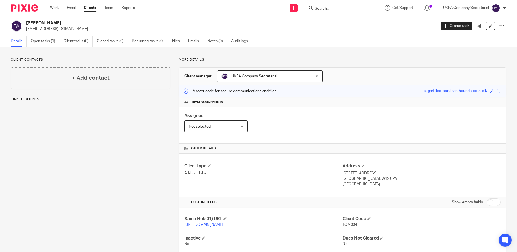
click at [55, 23] on div "Tomaso Aste tomaso.aste@gmail.com" at bounding box center [222, 25] width 422 height 11
drag, startPoint x: 340, startPoint y: 225, endPoint x: 360, endPoint y: 226, distance: 20.0
click at [360, 226] on p "TOM004" at bounding box center [421, 224] width 158 height 5
copy span "TOM004"
drag, startPoint x: 25, startPoint y: 29, endPoint x: 70, endPoint y: 32, distance: 45.2
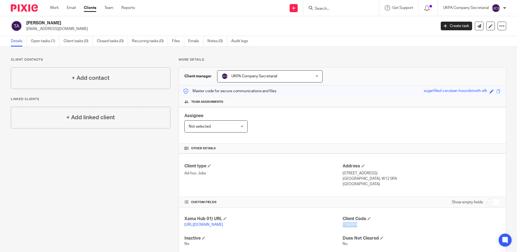
click at [70, 32] on div "Tomaso Aste tomaso.aste@gmail.com Create task Update from Companies House Expor…" at bounding box center [258, 26] width 517 height 20
copy p "tomaso.aste@gmail.com"
click at [338, 7] on input "Search" at bounding box center [338, 8] width 49 height 5
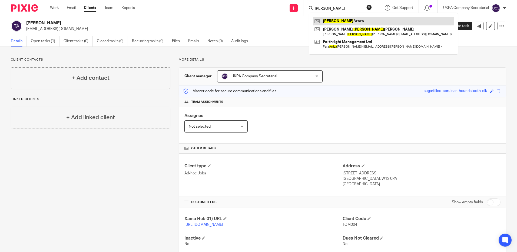
type input "anita"
click at [366, 22] on link at bounding box center [383, 21] width 141 height 8
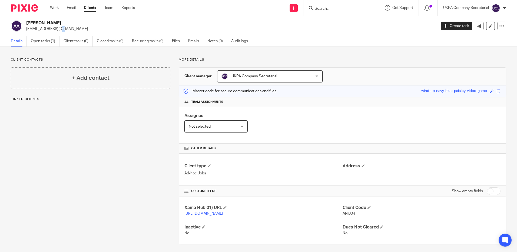
click at [29, 29] on p "[EMAIL_ADDRESS][DOMAIN_NAME]" at bounding box center [229, 28] width 406 height 5
drag, startPoint x: 259, startPoint y: 152, endPoint x: 257, endPoint y: 149, distance: 3.5
click at [259, 151] on div "Other details" at bounding box center [342, 149] width 327 height 10
click at [46, 40] on link "Open tasks (1)" at bounding box center [45, 41] width 29 height 11
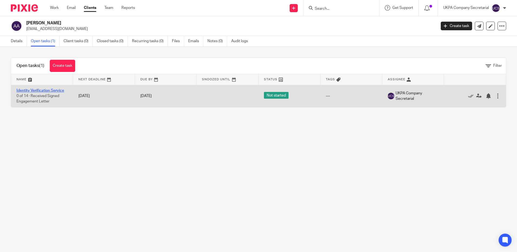
click at [32, 91] on link "Identity Verification Service" at bounding box center [40, 91] width 48 height 4
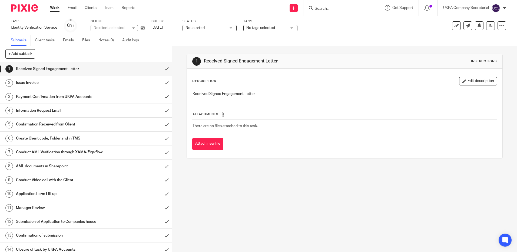
click at [221, 28] on span "Not started" at bounding box center [205, 28] width 41 height 6
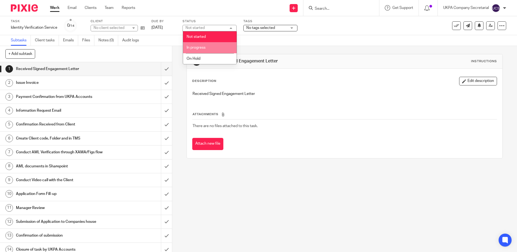
drag, startPoint x: 202, startPoint y: 46, endPoint x: 201, endPoint y: 51, distance: 5.2
click at [202, 46] on span "In progress" at bounding box center [195, 48] width 19 height 4
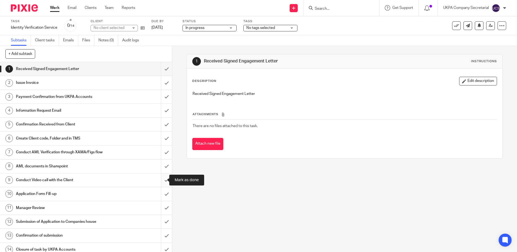
click at [161, 180] on input "submit" at bounding box center [86, 180] width 172 height 14
click at [324, 6] on form at bounding box center [343, 8] width 58 height 7
click at [324, 8] on input "Search" at bounding box center [338, 8] width 49 height 5
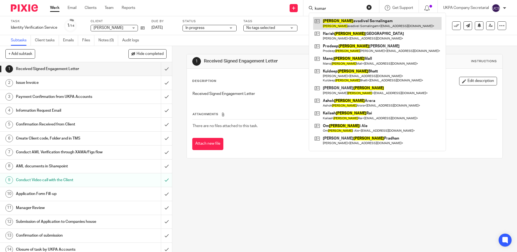
type input "kumar"
click at [338, 25] on link at bounding box center [377, 23] width 128 height 12
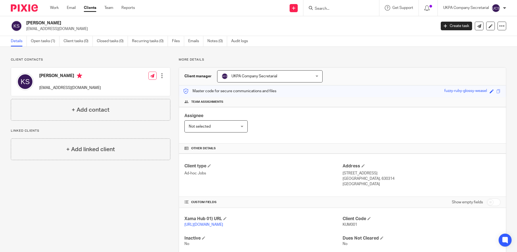
drag, startPoint x: 27, startPoint y: 29, endPoint x: 76, endPoint y: 28, distance: 49.2
click at [76, 28] on p "cumarvl2009@yahoo.co.uk" at bounding box center [229, 28] width 406 height 5
copy p "cumarvl2009@yahoo.co.uk"
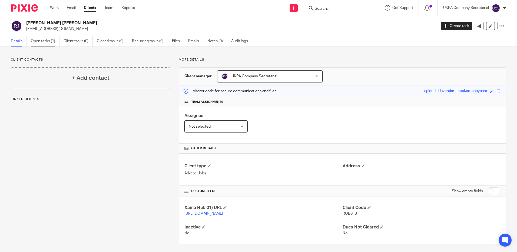
click at [43, 41] on link "Open tasks (1)" at bounding box center [45, 41] width 29 height 11
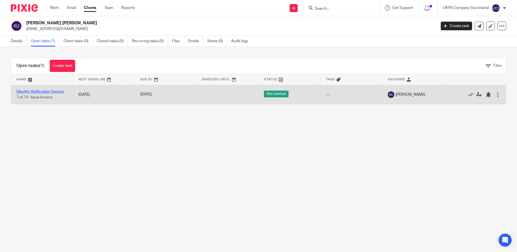
click at [35, 91] on link "Identity Verification Service" at bounding box center [40, 92] width 48 height 4
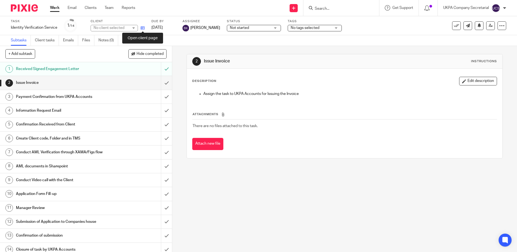
click at [145, 29] on icon at bounding box center [143, 28] width 4 height 4
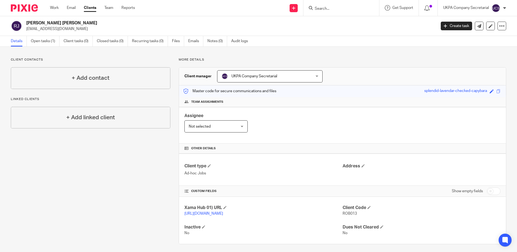
drag, startPoint x: 25, startPoint y: 29, endPoint x: 85, endPoint y: 32, distance: 59.8
click at [85, 32] on div "Robert CY Jones producers@speed-of-light.co.uk Create task Update from Companie…" at bounding box center [258, 26] width 517 height 20
copy p "[EMAIL_ADDRESS][DOMAIN_NAME]"
click at [294, 181] on div "Client type Ad-hoc Jobs Address" at bounding box center [342, 170] width 327 height 32
click at [51, 39] on link "Open tasks (1)" at bounding box center [45, 41] width 29 height 11
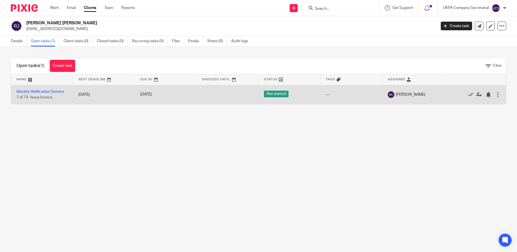
click at [278, 92] on span "Not started" at bounding box center [276, 94] width 25 height 7
click at [276, 92] on span "Not started" at bounding box center [276, 94] width 25 height 7
click at [49, 91] on link "Identity Verification Service" at bounding box center [40, 92] width 48 height 4
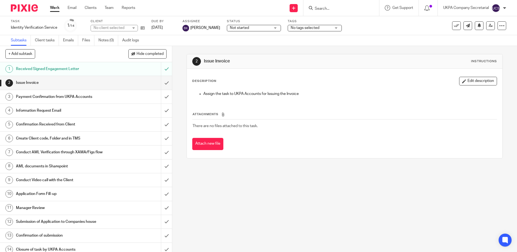
click at [232, 29] on span "Not started" at bounding box center [239, 28] width 19 height 4
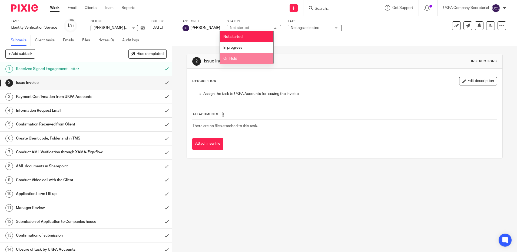
click at [240, 59] on li "On Hold" at bounding box center [247, 58] width 54 height 11
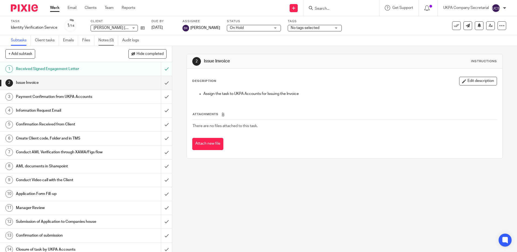
click at [108, 40] on link "Notes (0)" at bounding box center [108, 40] width 20 height 11
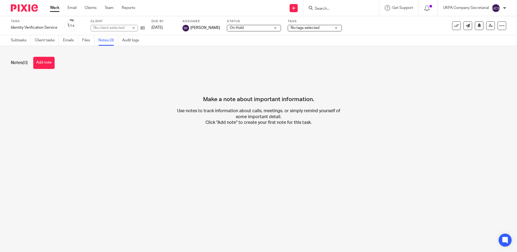
click at [41, 62] on button "Add note" at bounding box center [43, 63] width 21 height 12
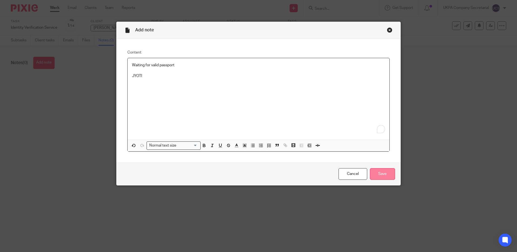
click at [388, 175] on input "Save" at bounding box center [382, 174] width 25 height 12
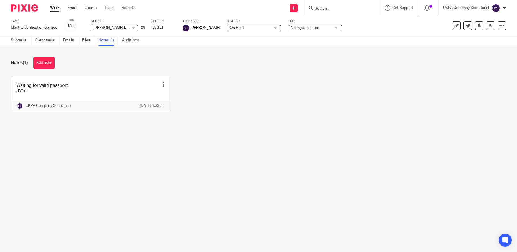
click at [318, 9] on input "Search" at bounding box center [338, 8] width 49 height 5
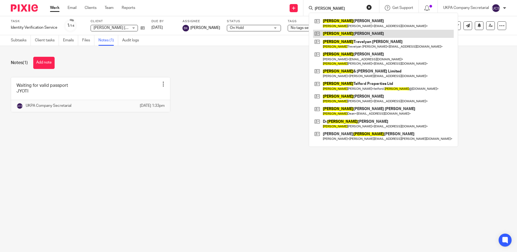
type input "[PERSON_NAME]"
click at [344, 32] on link at bounding box center [383, 34] width 141 height 8
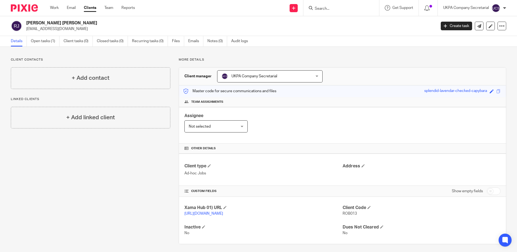
click at [293, 126] on div "Assignee Not selected Not selected Not selected Aarshika Awale Aayush Niraula A…" at bounding box center [342, 125] width 327 height 36
click at [361, 165] on span at bounding box center [362, 165] width 3 height 3
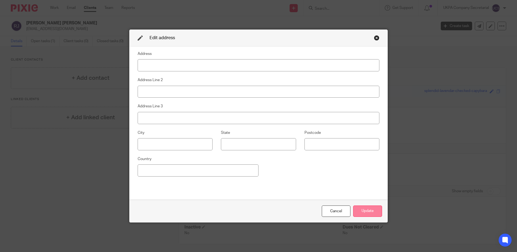
click at [369, 215] on button "Update" at bounding box center [367, 211] width 29 height 12
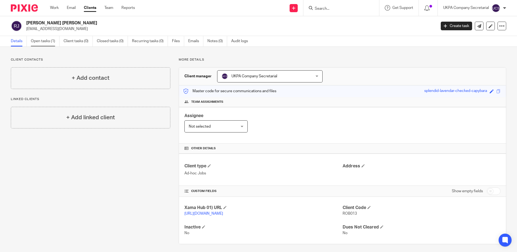
click at [41, 42] on link "Open tasks (1)" at bounding box center [45, 41] width 29 height 11
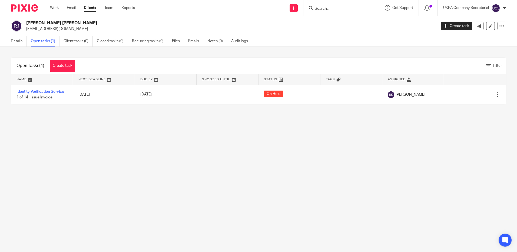
click at [325, 11] on input "Search" at bounding box center [338, 8] width 49 height 5
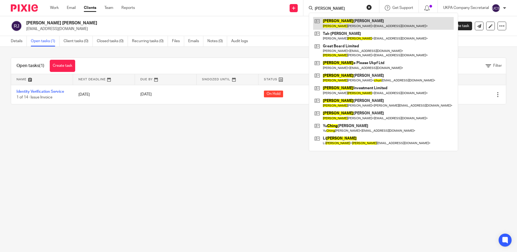
type input "chung"
click at [332, 25] on link at bounding box center [383, 23] width 141 height 12
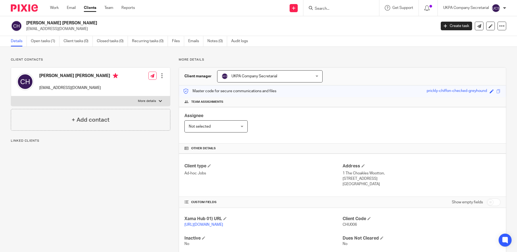
drag, startPoint x: 26, startPoint y: 29, endPoint x: 90, endPoint y: 31, distance: 64.1
click at [90, 31] on div "[PERSON_NAME] [PERSON_NAME] [EMAIL_ADDRESS][DOMAIN_NAME]" at bounding box center [222, 25] width 422 height 11
copy p "[EMAIL_ADDRESS][DOMAIN_NAME]"
click at [295, 171] on p "Ad-hoc Jobs" at bounding box center [263, 173] width 158 height 5
click at [347, 9] on input "Search" at bounding box center [338, 8] width 49 height 5
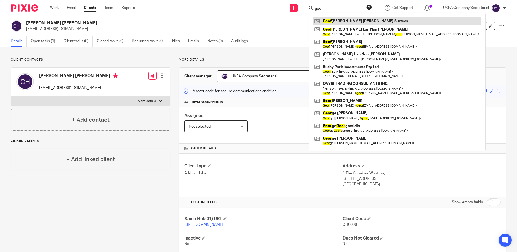
type input "geof"
click at [348, 18] on link at bounding box center [397, 21] width 168 height 8
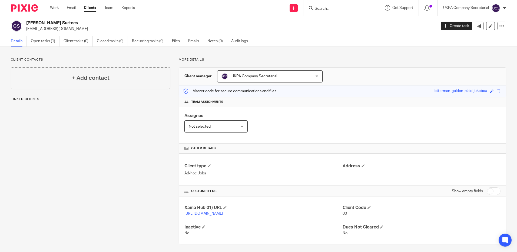
click at [87, 28] on div "[PERSON_NAME] Surtees [EMAIL_ADDRESS][DOMAIN_NAME]" at bounding box center [222, 25] width 422 height 11
click at [290, 170] on div "Client type Ad-hoc Jobs" at bounding box center [263, 169] width 158 height 13
click at [315, 8] on input "Search" at bounding box center [338, 8] width 49 height 5
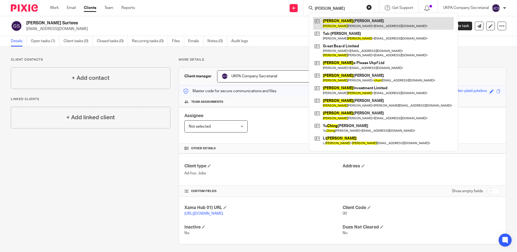
type input "chung"
click at [352, 25] on link at bounding box center [383, 23] width 141 height 12
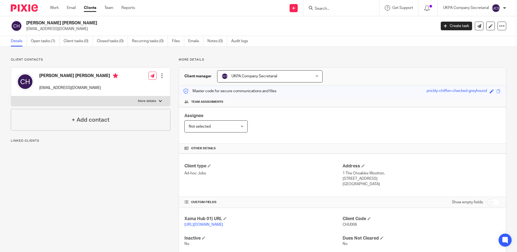
drag, startPoint x: 0, startPoint y: 0, endPoint x: 103, endPoint y: 28, distance: 107.1
click at [103, 28] on p "[EMAIL_ADDRESS][DOMAIN_NAME]" at bounding box center [229, 28] width 406 height 5
copy p "[EMAIL_ADDRESS][DOMAIN_NAME]"
click at [407, 172] on p "1 The Choakles Wootton," at bounding box center [421, 173] width 158 height 5
click at [315, 8] on input "Search" at bounding box center [338, 8] width 49 height 5
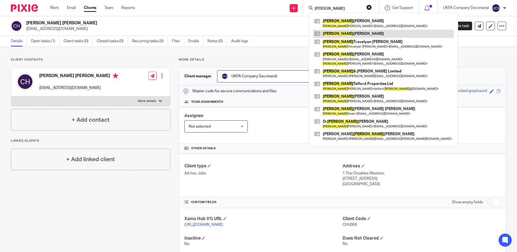
type input "[PERSON_NAME]"
click at [355, 37] on link at bounding box center [383, 34] width 141 height 8
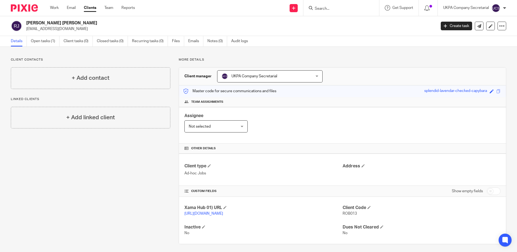
drag, startPoint x: 25, startPoint y: 30, endPoint x: 94, endPoint y: 31, distance: 68.4
click at [94, 31] on div "Robert CY Jones producers@speed-of-light.co.uk" at bounding box center [222, 25] width 422 height 11
copy p "producers@speed-of-light.co.uk"
click at [232, 143] on div "Assignee Not selected Not selected Not selected Aarshika Awale Aayush Niraula A…" at bounding box center [342, 125] width 327 height 36
click at [325, 9] on input "Search" at bounding box center [338, 8] width 49 height 5
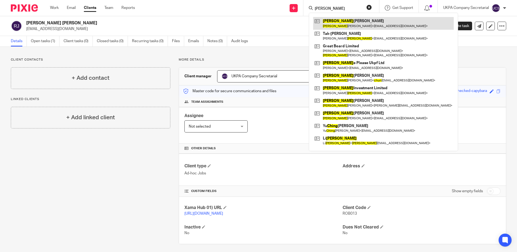
type input "chung"
click at [348, 27] on link at bounding box center [383, 23] width 141 height 12
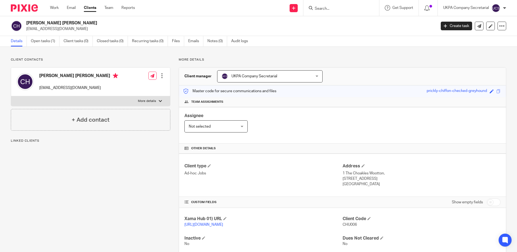
drag, startPoint x: 26, startPoint y: 30, endPoint x: 81, endPoint y: 28, distance: 54.1
click at [81, 28] on p "[EMAIL_ADDRESS][DOMAIN_NAME]" at bounding box center [229, 28] width 406 height 5
click at [273, 152] on div "Other details" at bounding box center [342, 149] width 327 height 10
drag, startPoint x: 26, startPoint y: 24, endPoint x: 77, endPoint y: 22, distance: 51.1
click at [77, 22] on h2 "[PERSON_NAME] [PERSON_NAME]" at bounding box center [188, 23] width 325 height 6
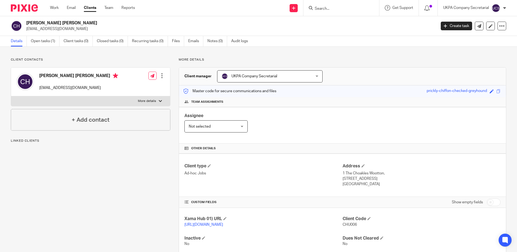
copy h2 "[PERSON_NAME] [PERSON_NAME]"
click at [308, 185] on div "Client type Ad-hoc Jobs" at bounding box center [263, 175] width 158 height 24
